Goal: Check status: Check status

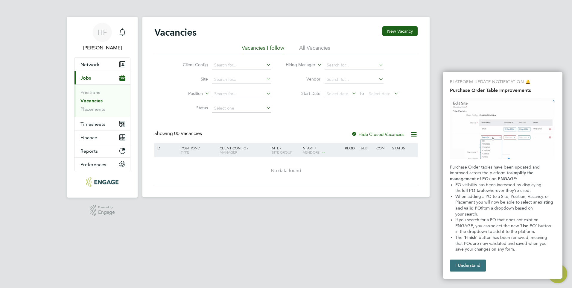
click at [464, 266] on button "I Understand" at bounding box center [468, 265] width 36 height 12
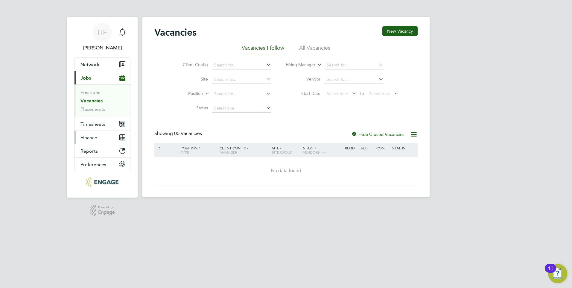
click at [94, 137] on span "Finance" at bounding box center [89, 138] width 17 height 6
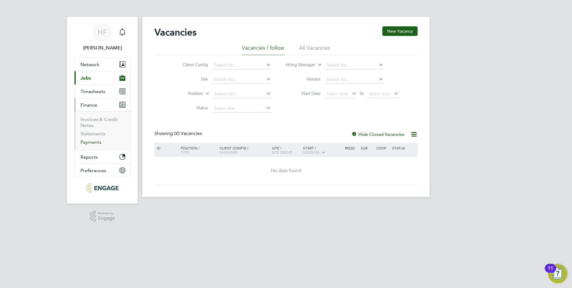
click at [90, 142] on link "Payments" at bounding box center [91, 142] width 21 height 6
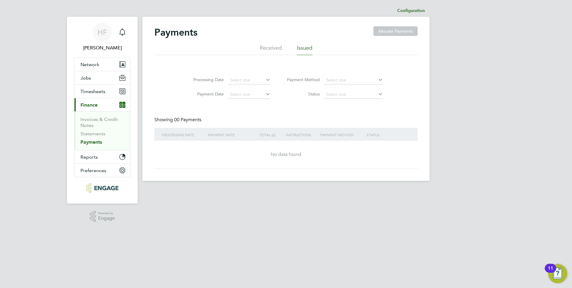
click at [265, 81] on icon at bounding box center [265, 79] width 0 height 8
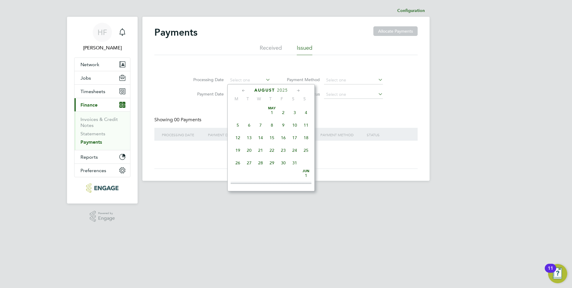
scroll to position [207, 0]
click at [283, 110] on span "Aug 1" at bounding box center [283, 107] width 11 height 11
type input "01 Aug 2025"
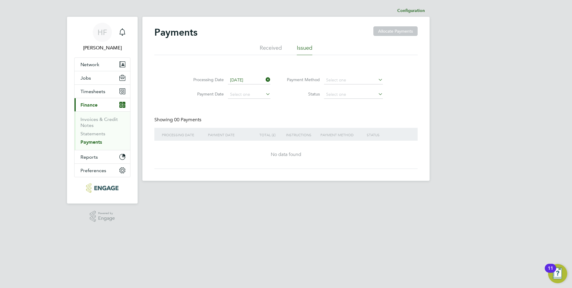
click at [377, 81] on icon at bounding box center [377, 79] width 0 height 8
click at [265, 96] on icon at bounding box center [265, 94] width 0 height 8
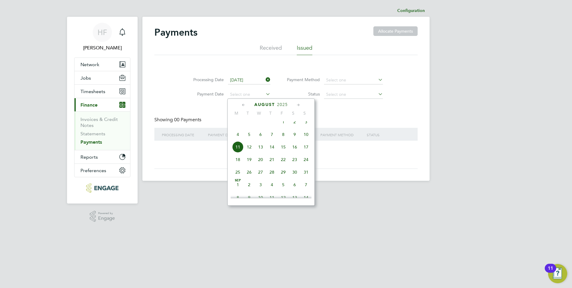
click at [265, 96] on icon at bounding box center [265, 94] width 0 height 8
click at [243, 105] on icon at bounding box center [244, 105] width 6 height 7
click at [251, 127] on span "Jul 1" at bounding box center [249, 123] width 11 height 11
type input "01 Jul 2025"
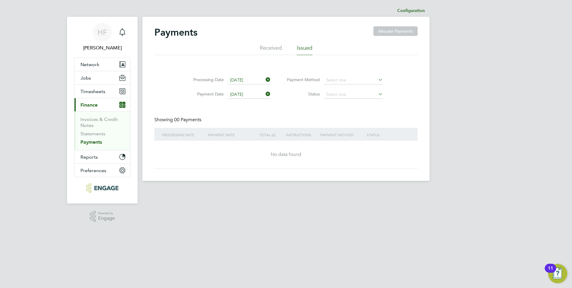
click at [265, 95] on icon at bounding box center [265, 94] width 0 height 8
click at [276, 48] on li "Received" at bounding box center [271, 49] width 22 height 11
click at [301, 45] on li "Issued" at bounding box center [305, 49] width 16 height 11
click at [377, 80] on icon at bounding box center [377, 79] width 0 height 8
click at [92, 104] on span "Finance" at bounding box center [89, 105] width 17 height 6
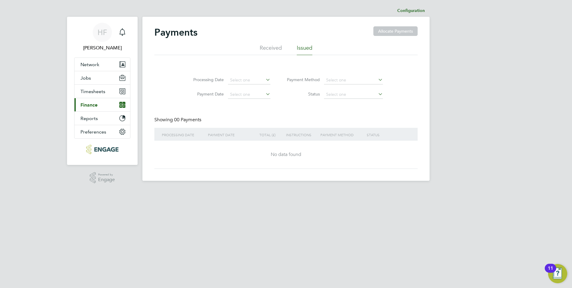
click at [119, 104] on button "Current page: Finance" at bounding box center [103, 104] width 56 height 13
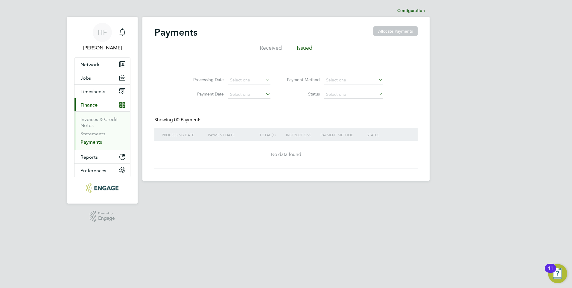
click at [100, 141] on link "Payments" at bounding box center [92, 142] width 22 height 6
click at [100, 133] on link "Statements" at bounding box center [93, 134] width 25 height 6
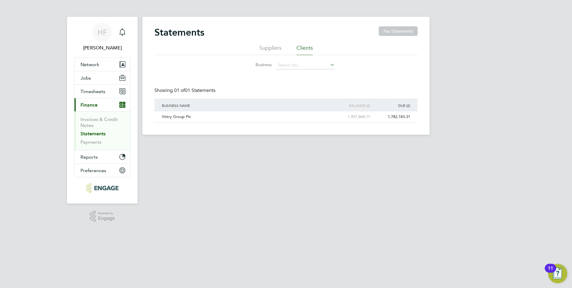
click at [329, 64] on icon at bounding box center [329, 64] width 0 height 8
click at [302, 75] on li "Vistry Group Plc" at bounding box center [306, 73] width 60 height 8
type input "Vistry Group Plc"
click at [183, 116] on div "Vistry Group Plc" at bounding box center [240, 116] width 161 height 11
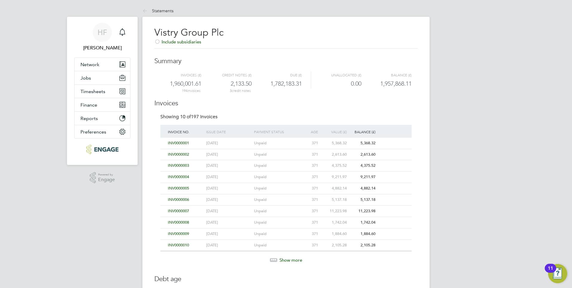
click at [284, 259] on span "Show more" at bounding box center [291, 260] width 23 height 6
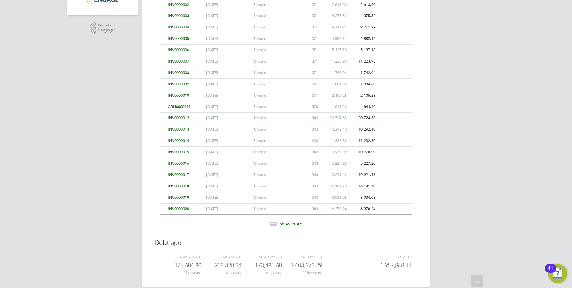
scroll to position [158, 0]
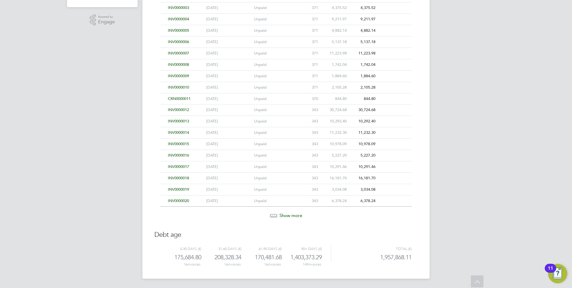
click at [292, 215] on span "Show more" at bounding box center [291, 216] width 23 height 6
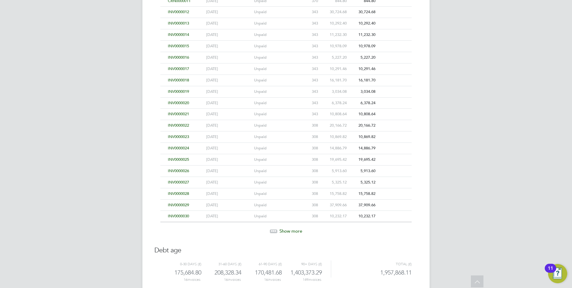
scroll to position [241, 0]
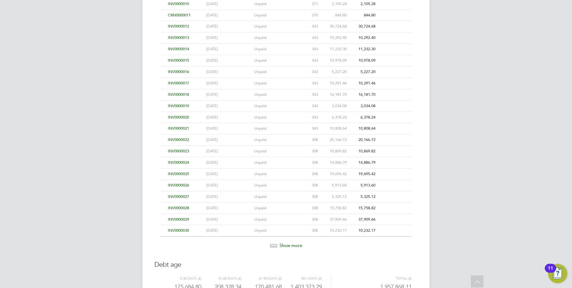
click at [285, 246] on span "Show more" at bounding box center [291, 245] width 23 height 6
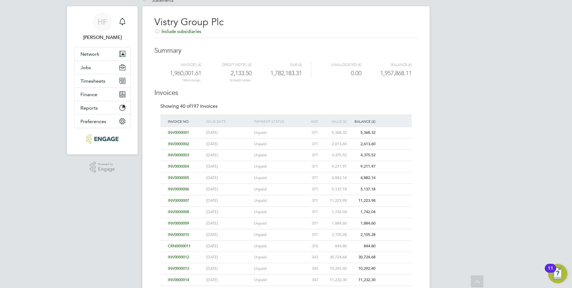
scroll to position [0, 0]
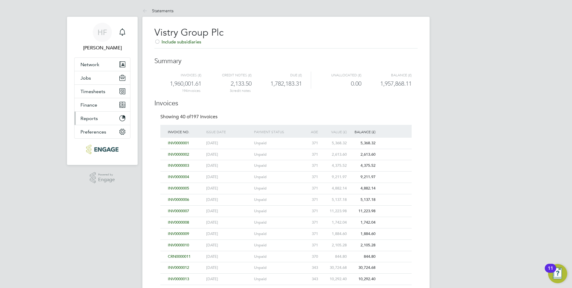
click at [88, 118] on span "Reports" at bounding box center [89, 119] width 17 height 6
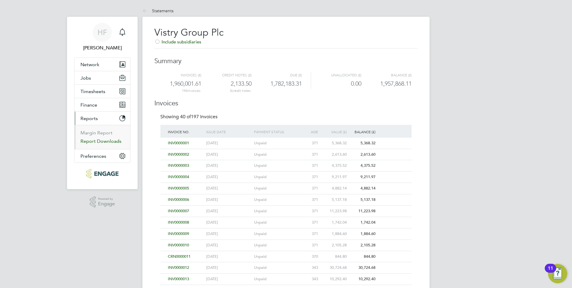
click at [107, 139] on link "Report Downloads" at bounding box center [101, 141] width 41 height 6
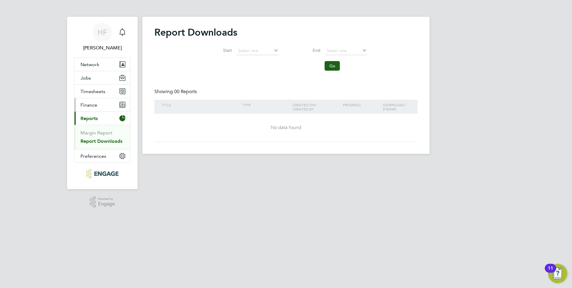
click at [92, 106] on span "Finance" at bounding box center [89, 105] width 17 height 6
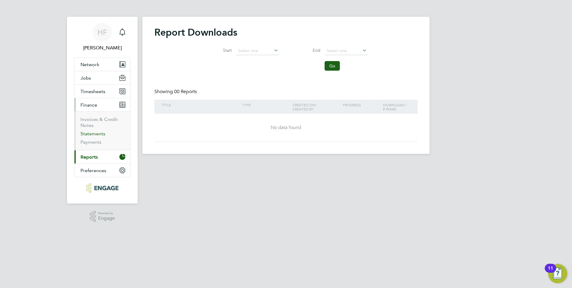
click at [92, 133] on link "Statements" at bounding box center [93, 134] width 25 height 6
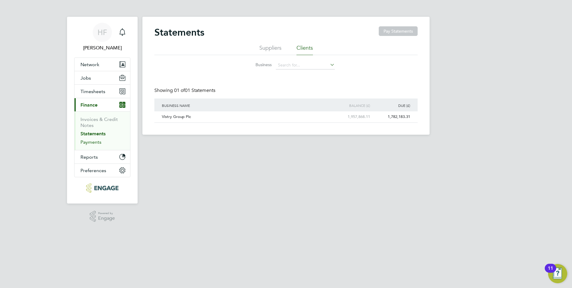
click at [92, 140] on link "Payments" at bounding box center [91, 142] width 21 height 6
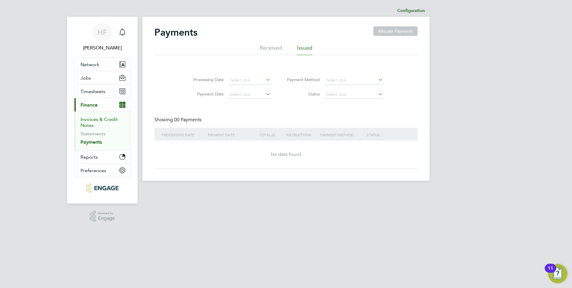
click at [96, 120] on link "Invoices & Credit Notes" at bounding box center [99, 122] width 37 height 12
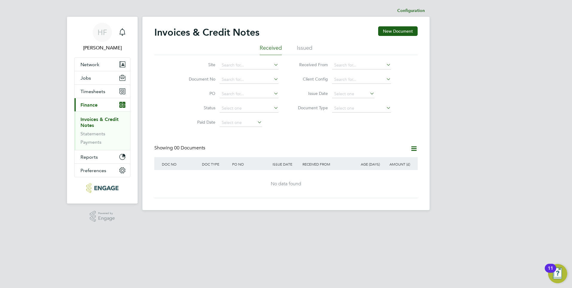
click at [273, 66] on icon at bounding box center [273, 64] width 0 height 8
click at [257, 81] on li "Beaumont Green" at bounding box center [277, 82] width 117 height 8
type input "Beaumont Green"
click at [273, 95] on icon at bounding box center [273, 93] width 0 height 8
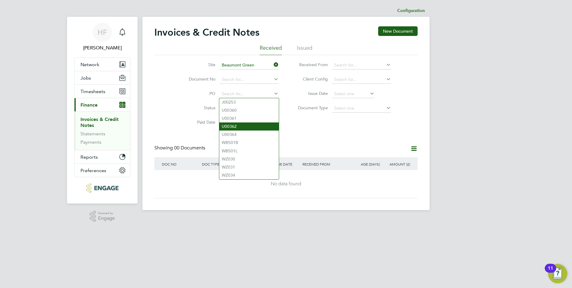
click at [238, 123] on li "U00362" at bounding box center [249, 126] width 60 height 8
type input "U00362"
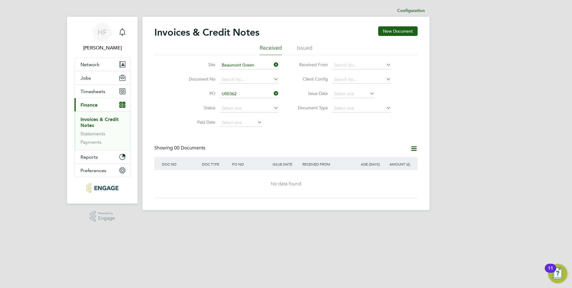
click at [273, 107] on icon at bounding box center [273, 108] width 0 height 8
click at [256, 124] on icon at bounding box center [256, 122] width 0 height 8
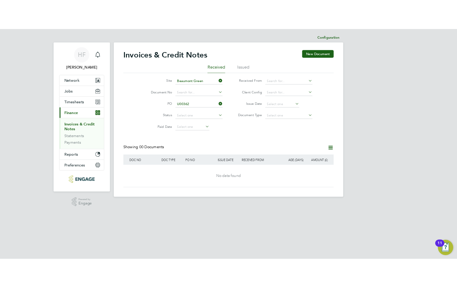
scroll to position [207, 0]
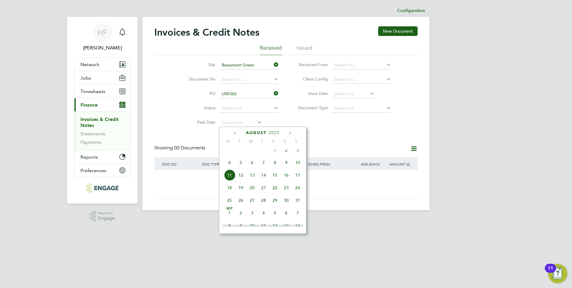
click at [256, 124] on icon at bounding box center [256, 122] width 0 height 8
click at [412, 80] on div "Site Beaumont Green Document No PO U00362 Status Paid Date Issued To Received F…" at bounding box center [285, 92] width 263 height 75
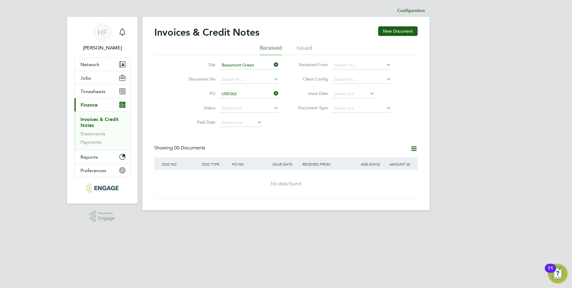
click at [385, 63] on icon at bounding box center [385, 64] width 0 height 8
click at [102, 81] on button "Jobs" at bounding box center [103, 77] width 56 height 13
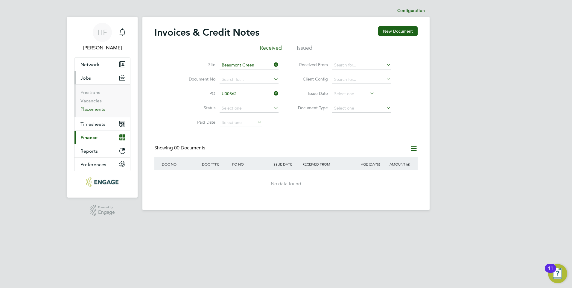
click at [98, 107] on link "Placements" at bounding box center [93, 109] width 25 height 6
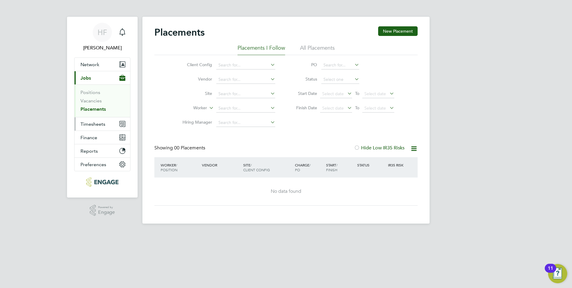
click at [100, 125] on span "Timesheets" at bounding box center [93, 124] width 25 height 6
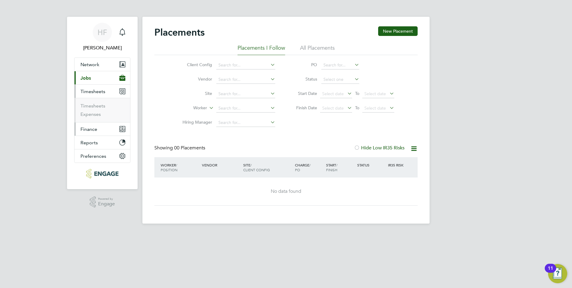
click at [98, 128] on button "Finance" at bounding box center [103, 128] width 56 height 13
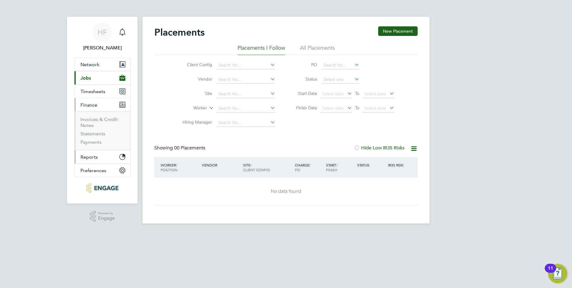
click at [122, 157] on icon "Main navigation" at bounding box center [122, 156] width 5 height 5
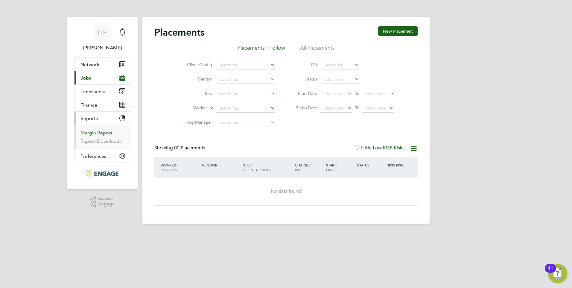
click at [106, 133] on link "Margin Report" at bounding box center [97, 133] width 32 height 6
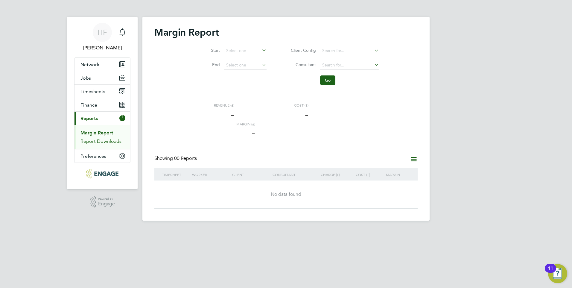
click at [106, 141] on link "Report Downloads" at bounding box center [101, 141] width 41 height 6
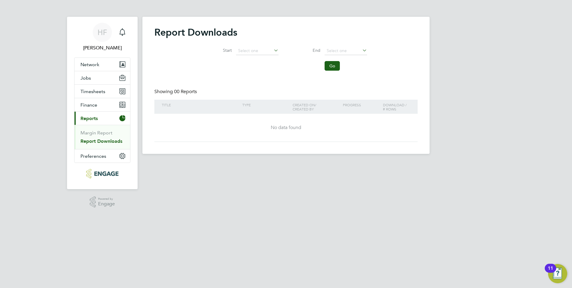
click at [104, 122] on button "Current page: Reports" at bounding box center [103, 118] width 56 height 13
click at [90, 105] on span "Finance" at bounding box center [89, 105] width 17 height 6
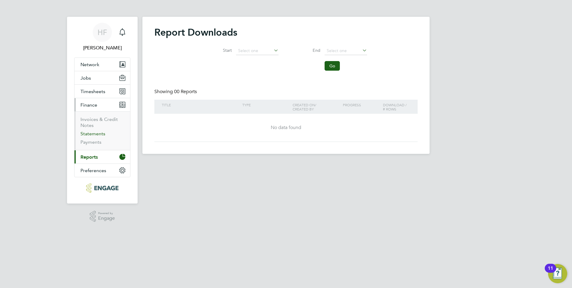
click at [91, 134] on link "Statements" at bounding box center [93, 134] width 25 height 6
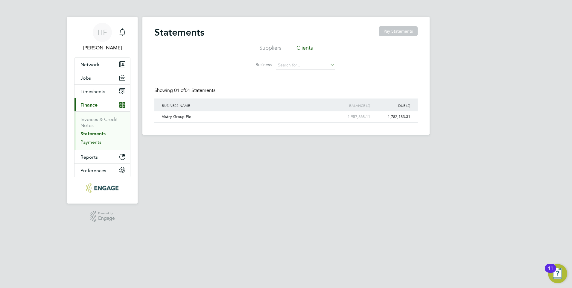
click at [95, 143] on link "Payments" at bounding box center [91, 142] width 21 height 6
